Goal: Check status: Check status

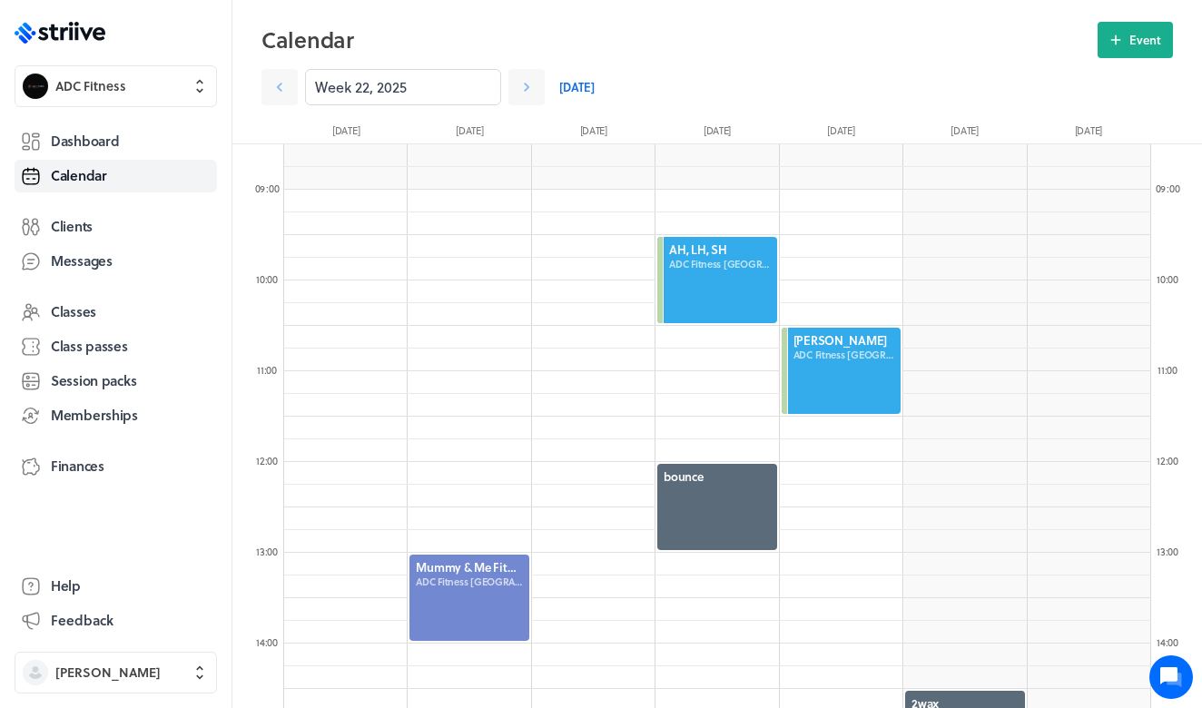
click at [572, 93] on link "[DATE]" at bounding box center [576, 87] width 35 height 36
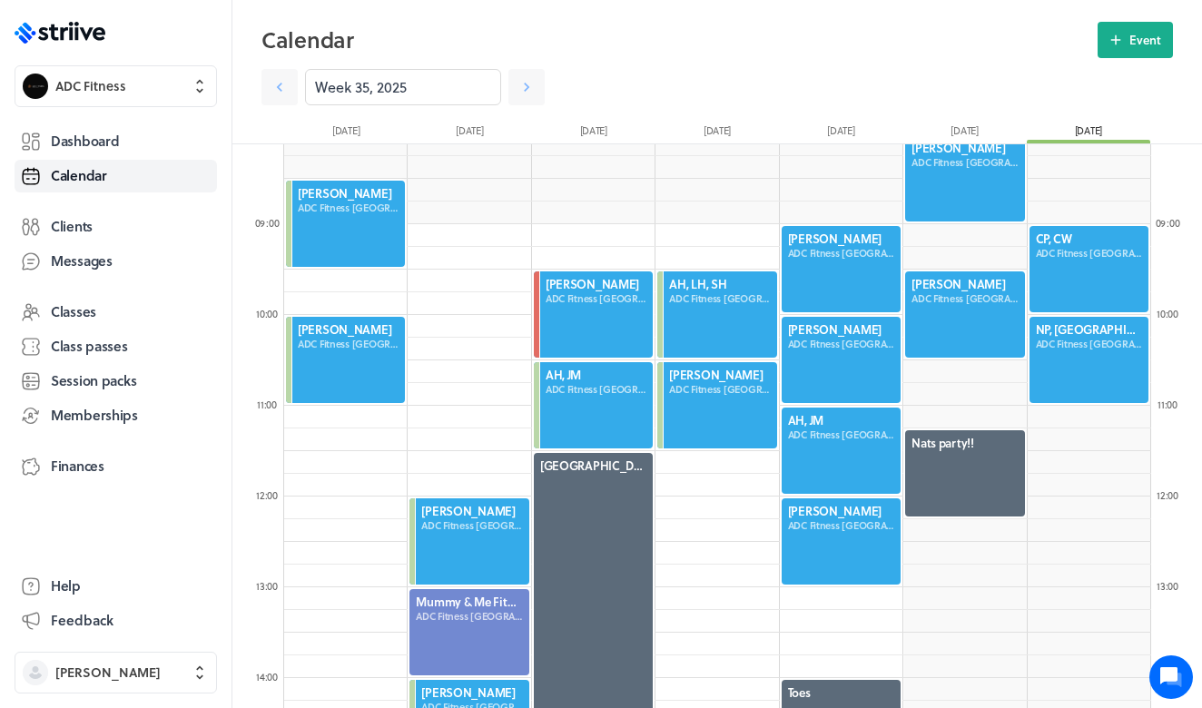
scroll to position [716, 0]
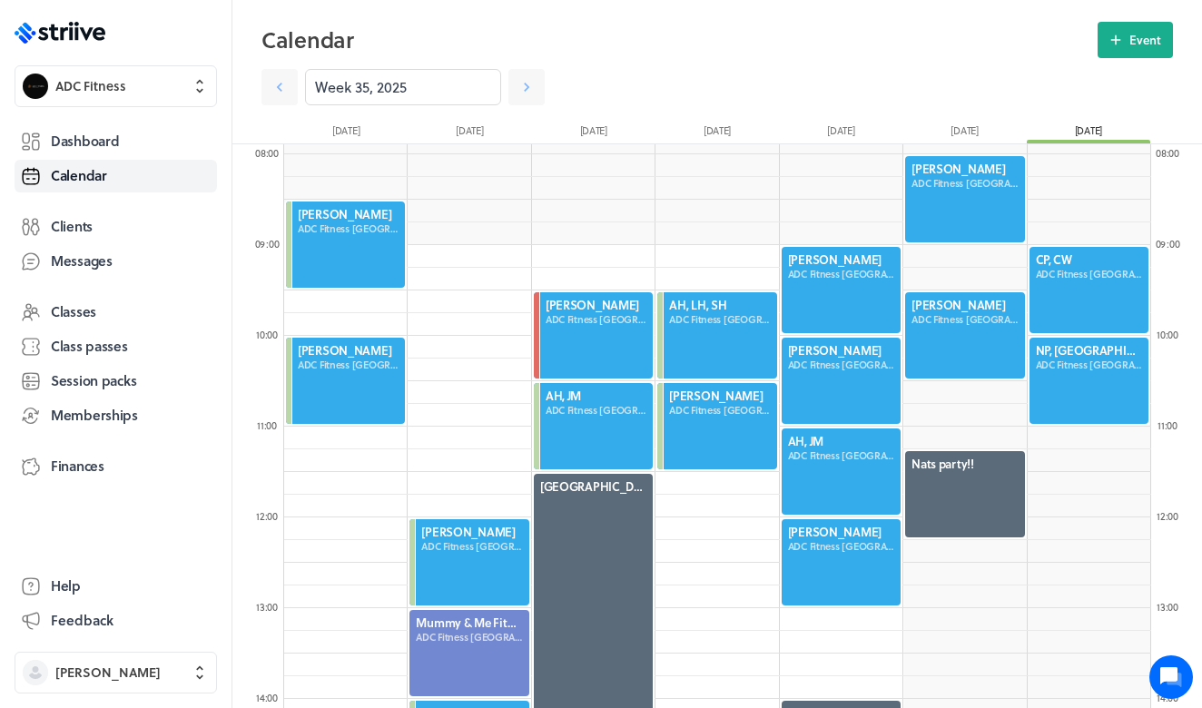
click at [966, 221] on div at bounding box center [964, 199] width 123 height 90
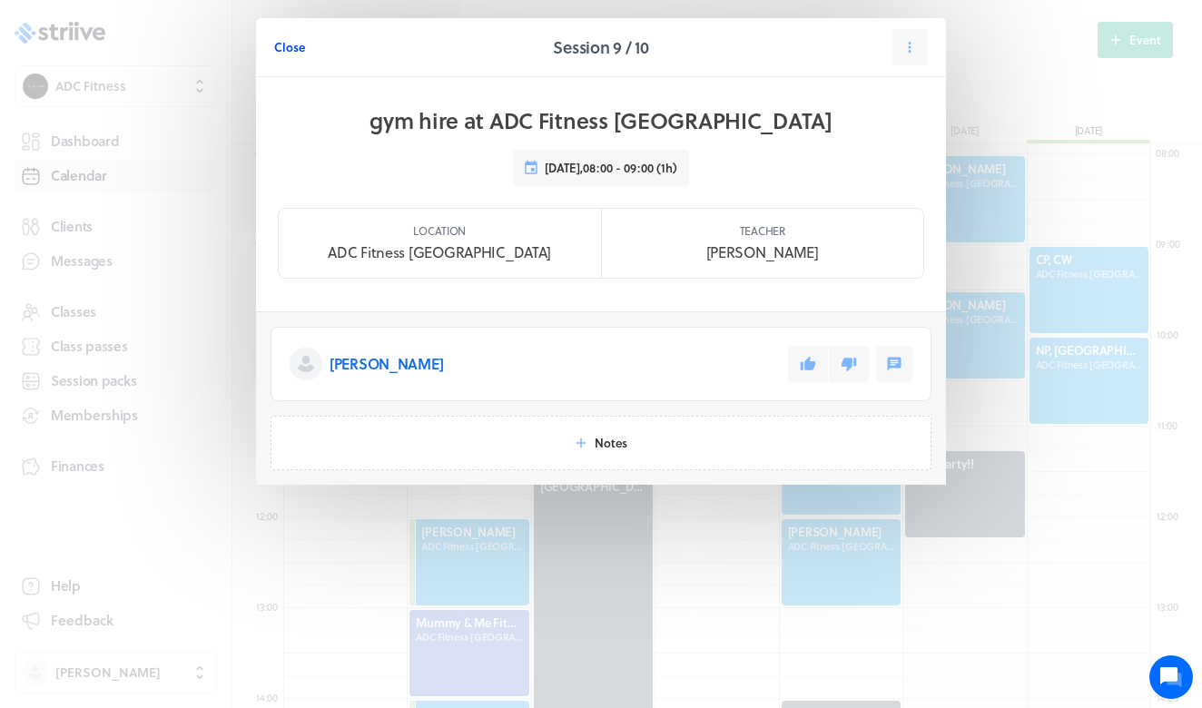
click at [289, 43] on span "Close" at bounding box center [289, 47] width 31 height 16
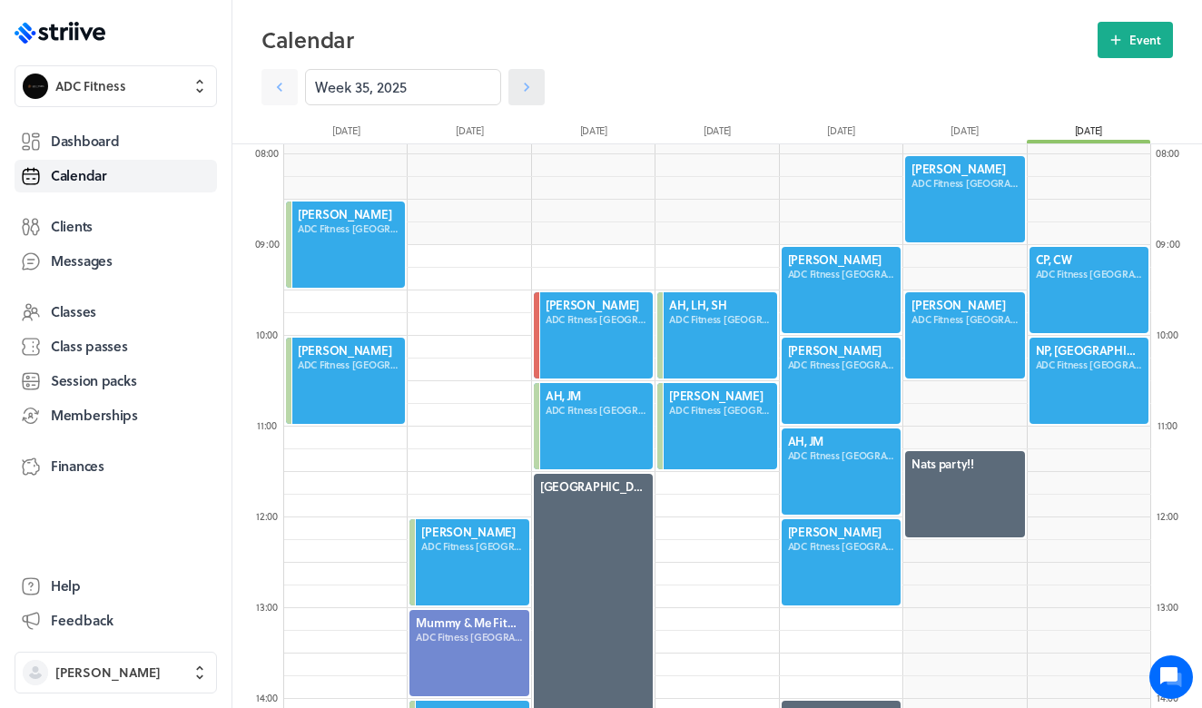
click at [531, 84] on icon at bounding box center [526, 87] width 18 height 18
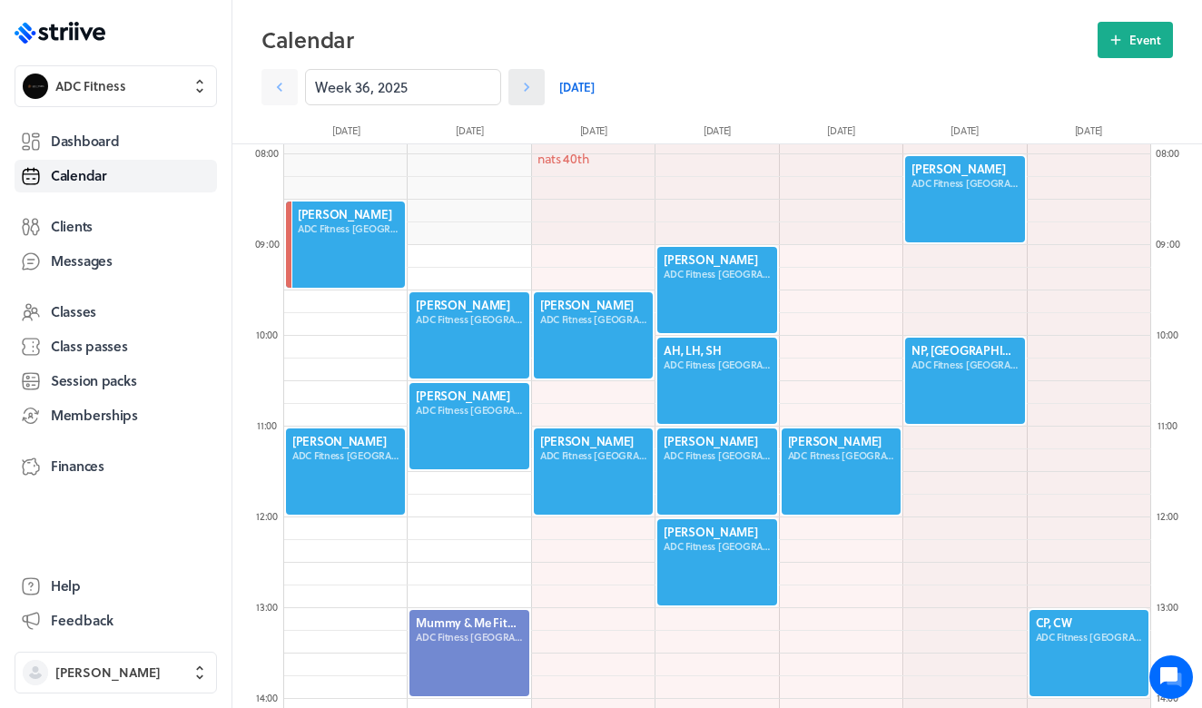
click at [531, 84] on icon at bounding box center [526, 87] width 18 height 18
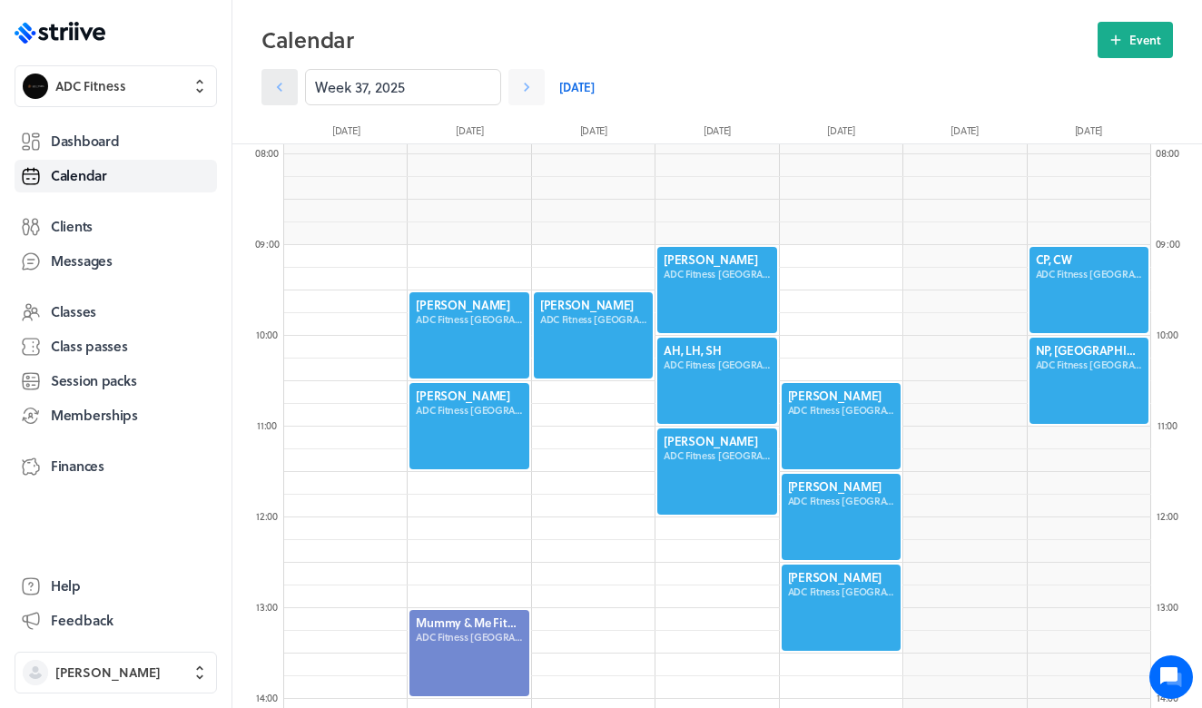
click at [290, 76] on link at bounding box center [279, 87] width 36 height 36
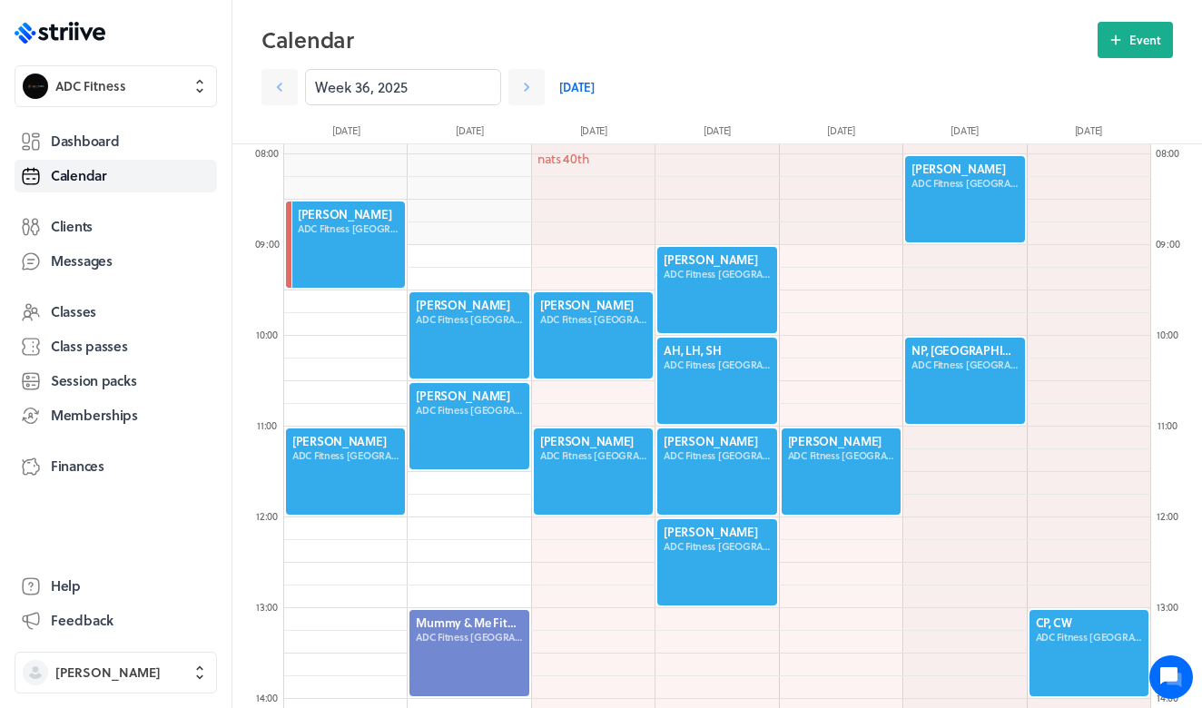
click at [943, 200] on div at bounding box center [964, 199] width 123 height 90
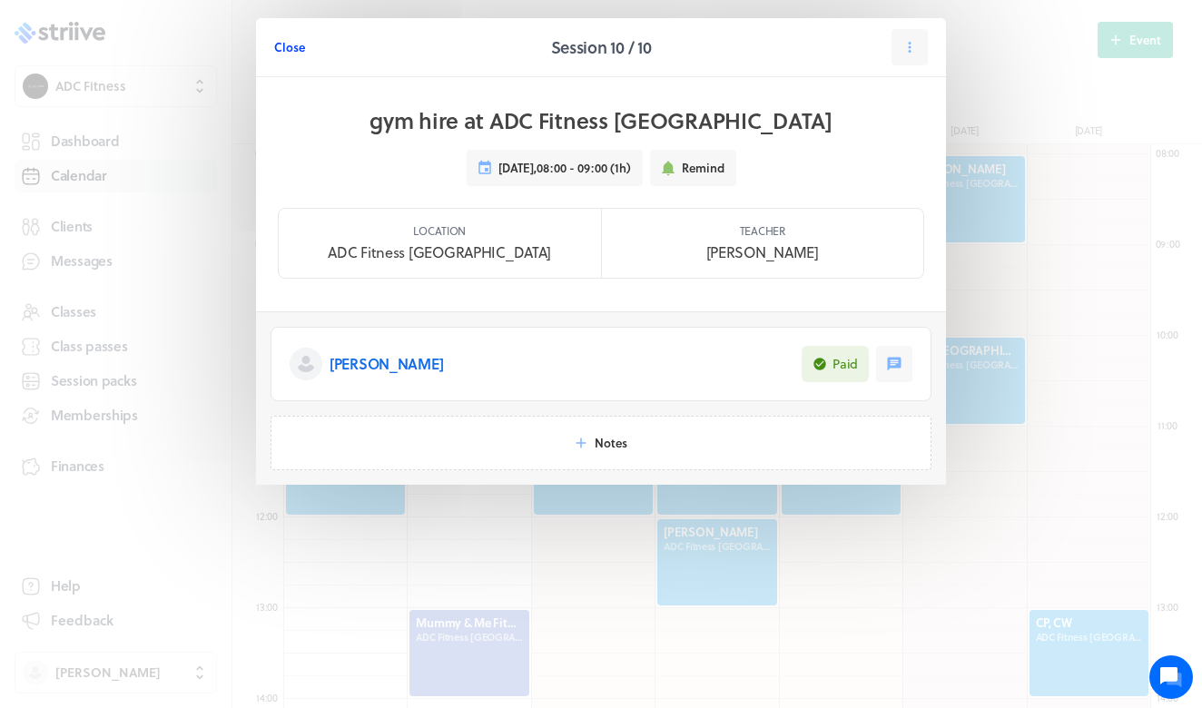
click at [289, 47] on span "Close" at bounding box center [289, 47] width 31 height 16
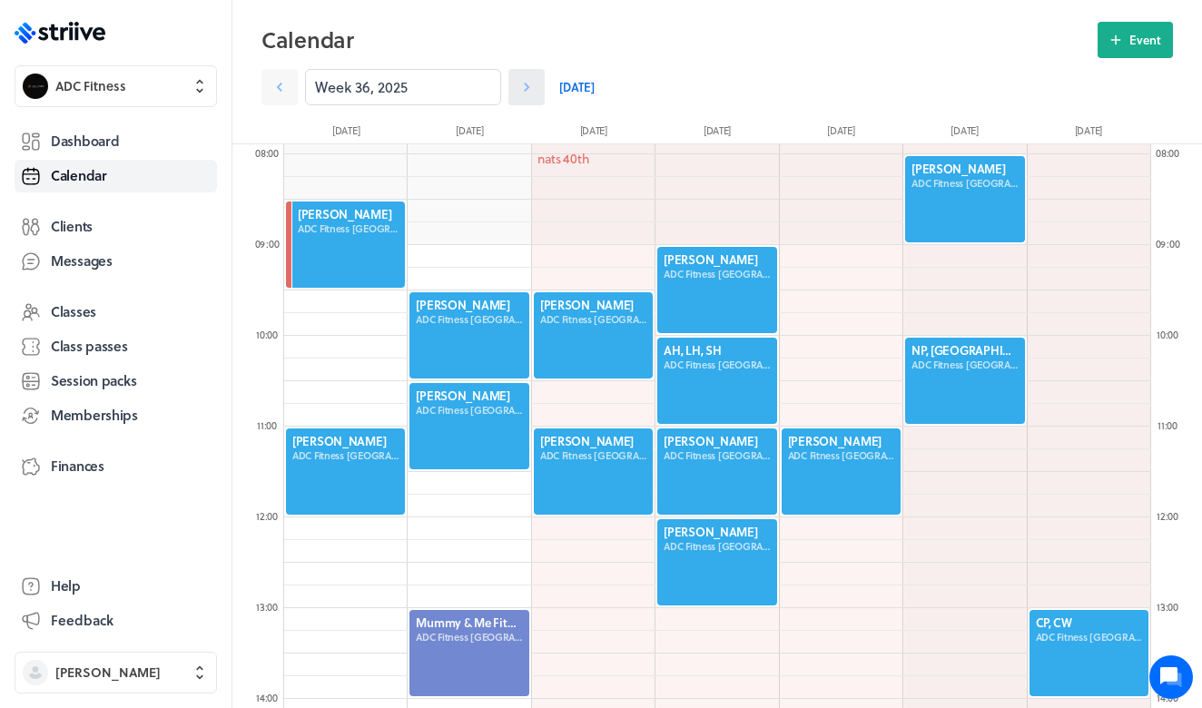
click at [536, 95] on link at bounding box center [526, 87] width 36 height 36
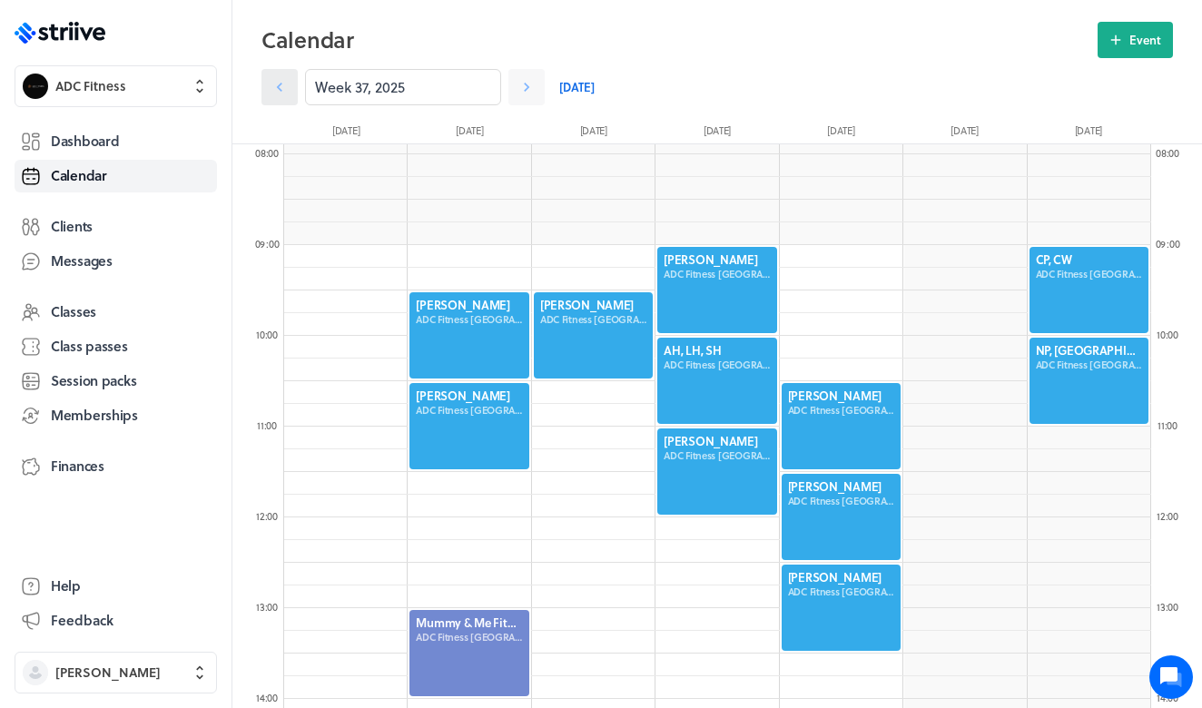
click at [273, 89] on icon at bounding box center [279, 87] width 18 height 18
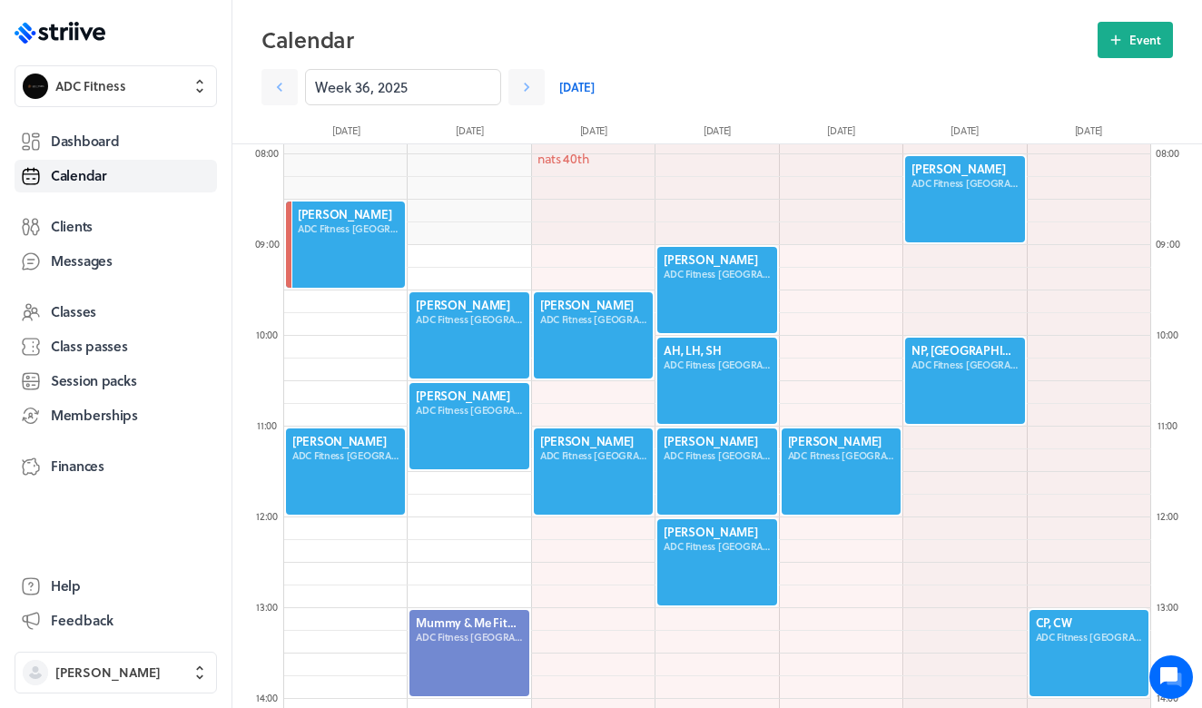
click at [994, 206] on div at bounding box center [964, 199] width 123 height 90
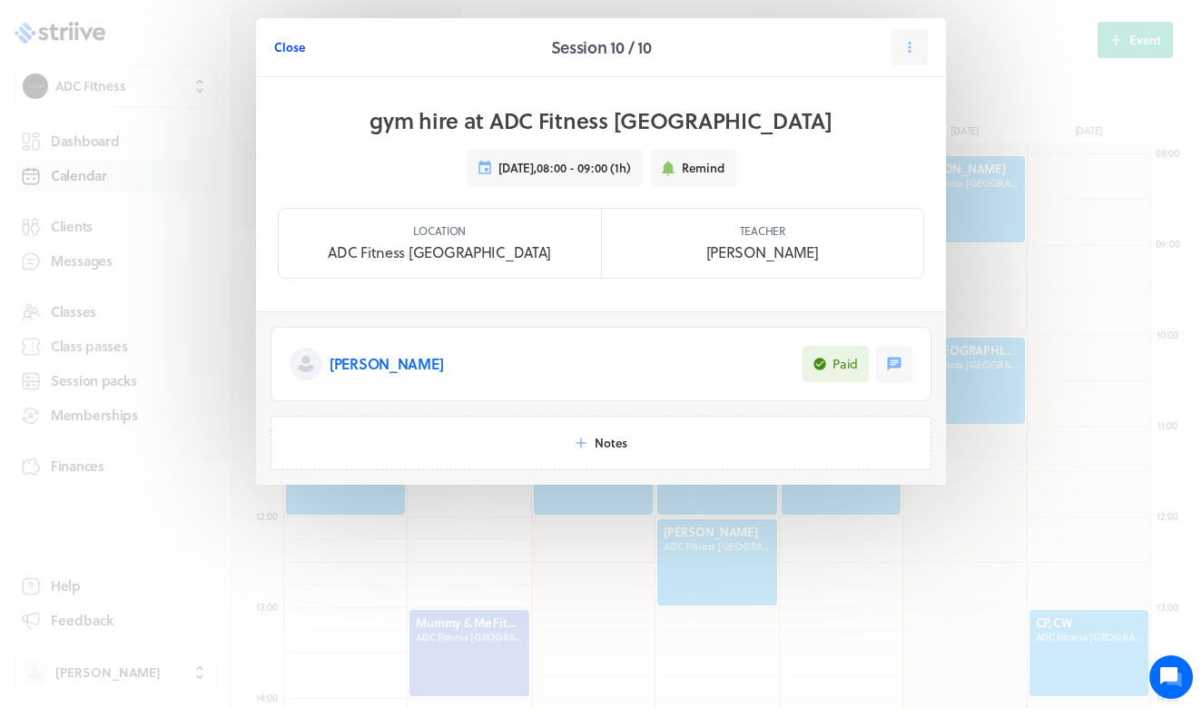
click at [289, 48] on span "Close" at bounding box center [289, 47] width 31 height 16
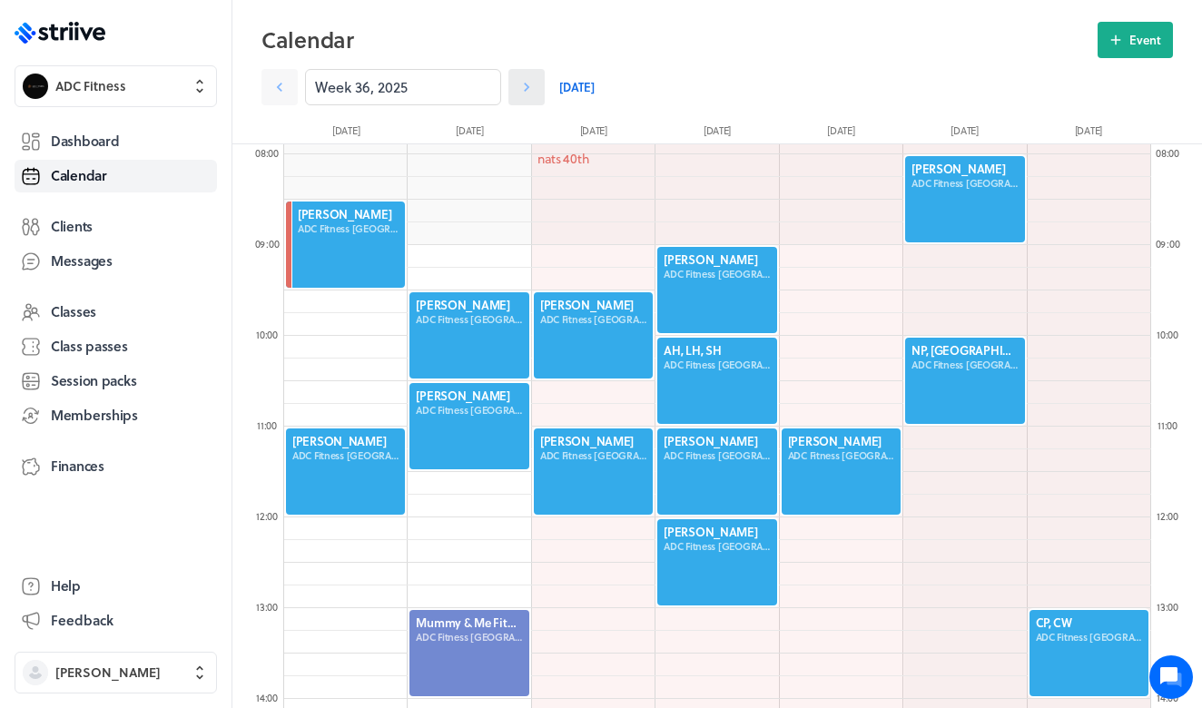
click at [530, 93] on icon at bounding box center [526, 87] width 18 height 18
